Goal: Check status: Check status

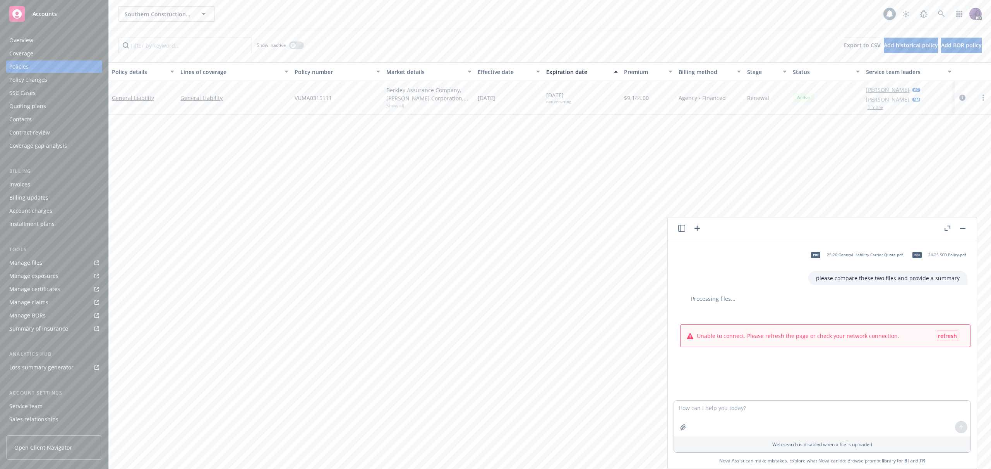
click at [938, 338] on span "refresh" at bounding box center [947, 335] width 19 height 7
